Goal: Task Accomplishment & Management: Manage account settings

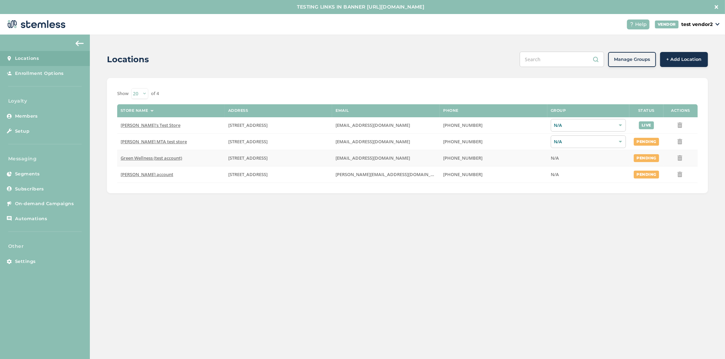
click at [146, 158] on span "Green Wellness (test account)" at bounding box center [152, 158] width 62 height 6
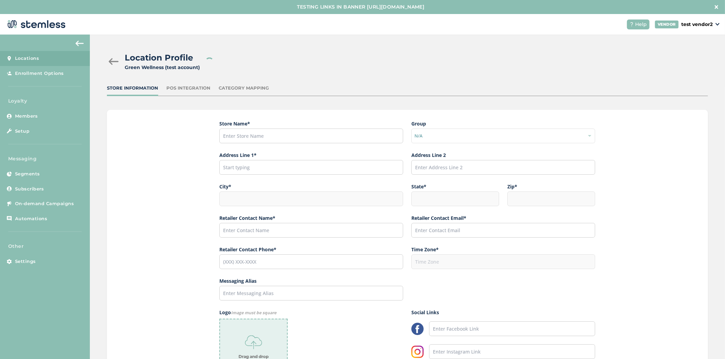
type input "Green Wellness (test account)"
type input "[STREET_ADDRESS]"
type input "Portland"
type input "OR"
type input "97229"
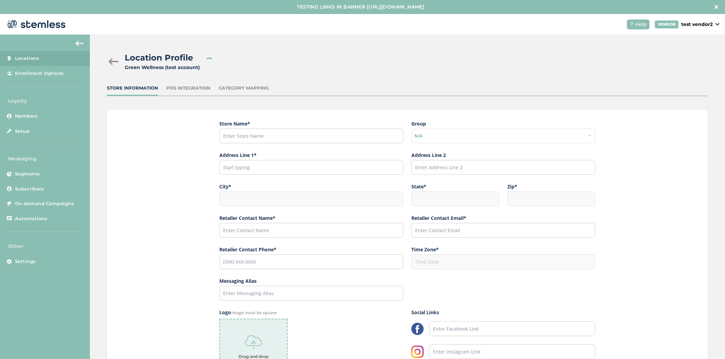
type input "brian shen"
type input "[EMAIL_ADDRESS][DOMAIN_NAME]"
type input "[PHONE_NUMBER]"
type input "America/Los_Angeles"
click at [186, 88] on div "POS Integration" at bounding box center [188, 88] width 44 height 7
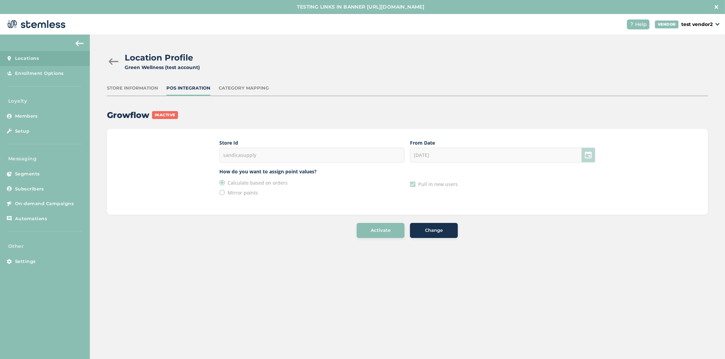
drag, startPoint x: 267, startPoint y: 155, endPoint x: 224, endPoint y: 159, distance: 43.3
click at [224, 159] on div "sandicasupply" at bounding box center [311, 155] width 185 height 15
click at [706, 21] on p "test vendor2" at bounding box center [697, 24] width 31 height 7
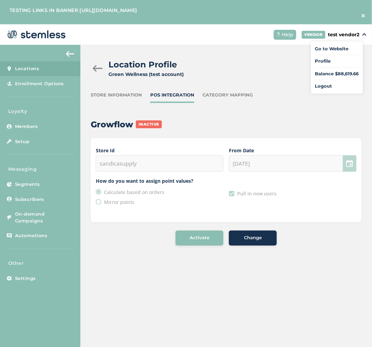
click at [179, 40] on header "Help VENDOR test vendor2 Go to Website Profile Balance $88,619.66 Logout" at bounding box center [186, 34] width 372 height 21
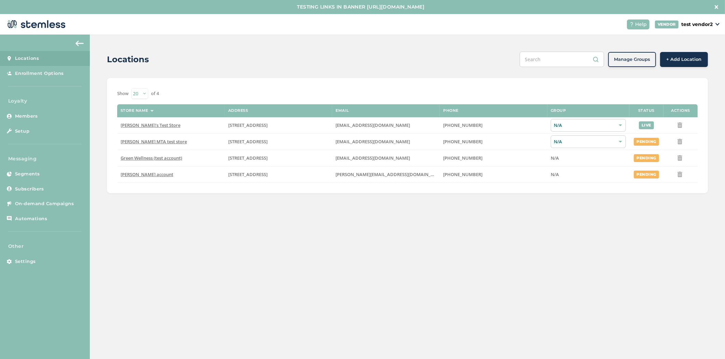
click at [698, 24] on p "test vendor2" at bounding box center [697, 24] width 31 height 7
click at [682, 71] on ul "Go to Website Profile Balance $88,619.66 Logout" at bounding box center [691, 57] width 52 height 52
click at [703, 21] on p "test vendor2" at bounding box center [697, 24] width 31 height 7
click at [682, 74] on link "Logout" at bounding box center [691, 75] width 44 height 7
